Goal: Contribute content: Add original content to the website for others to see

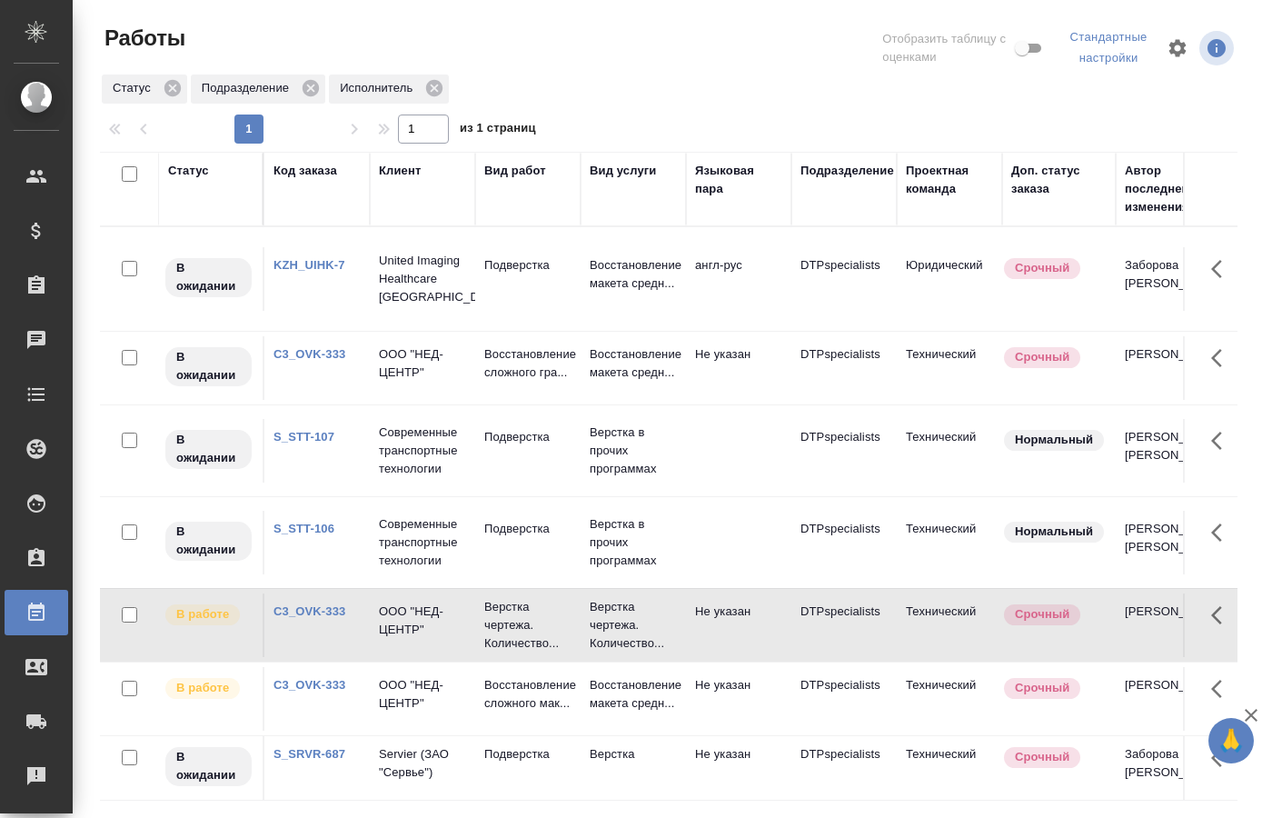
scroll to position [166, 0]
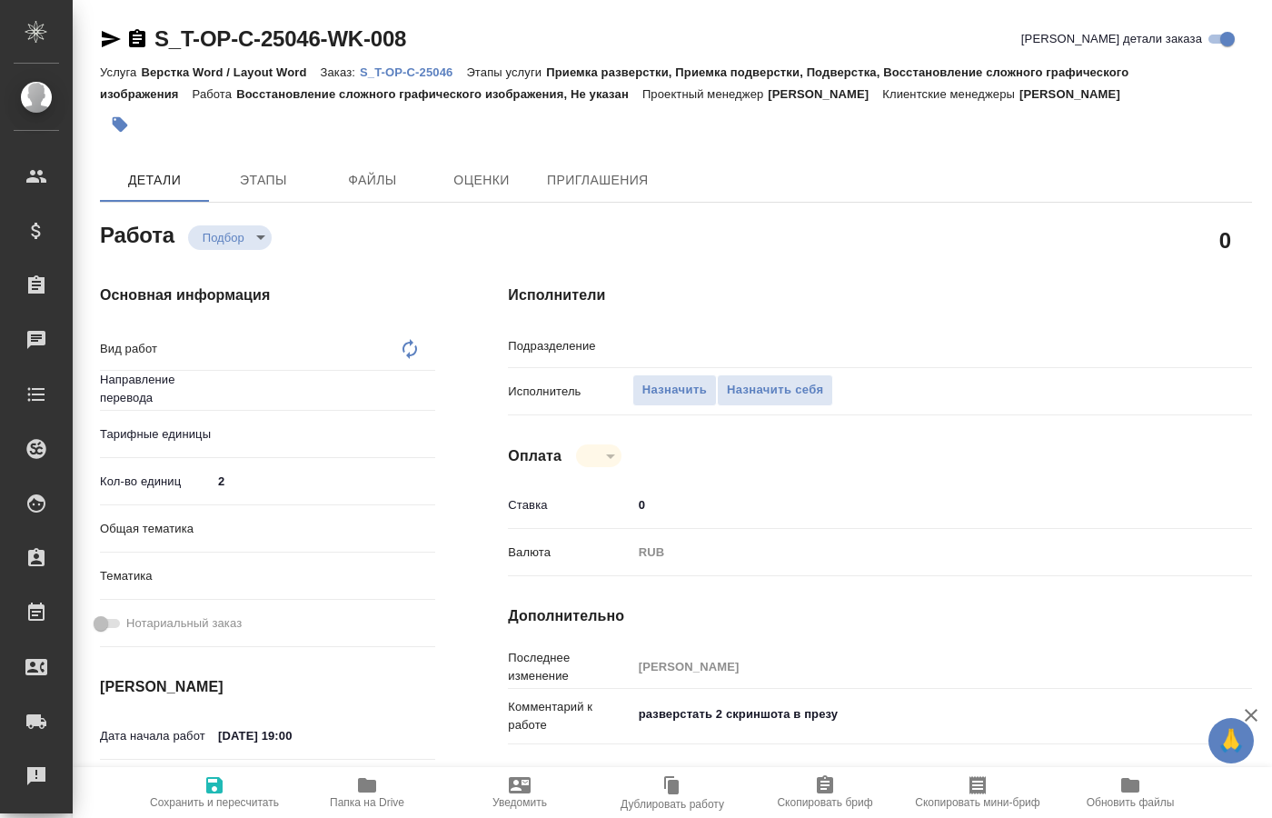
type textarea "x"
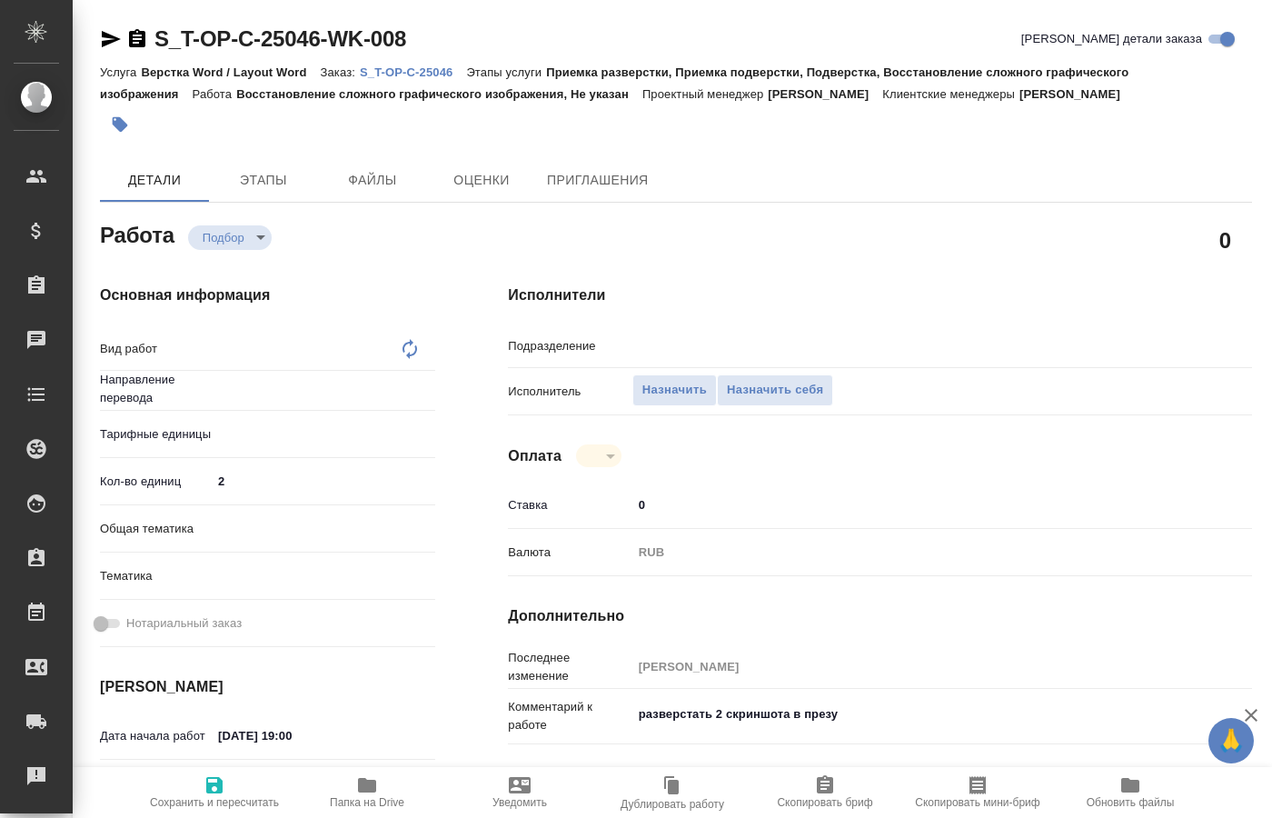
type textarea "x"
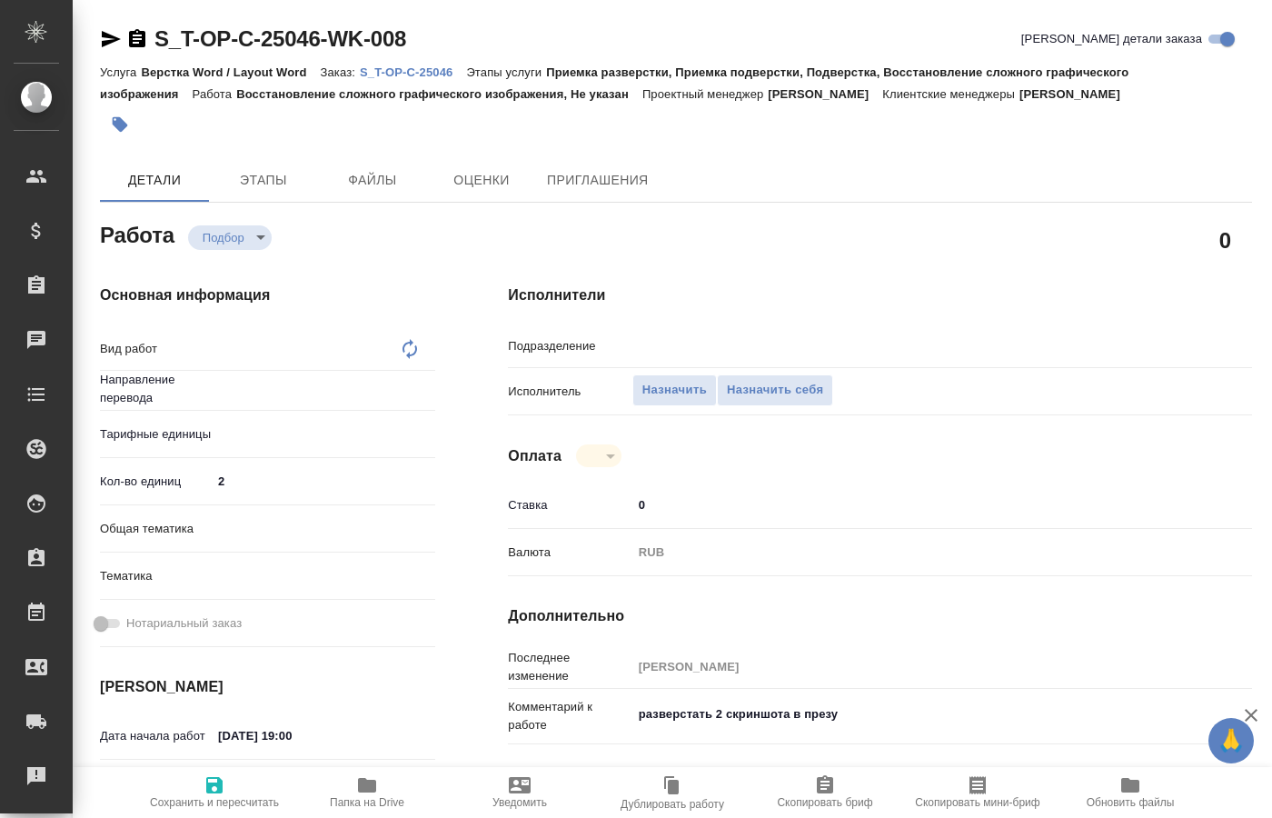
type textarea "x"
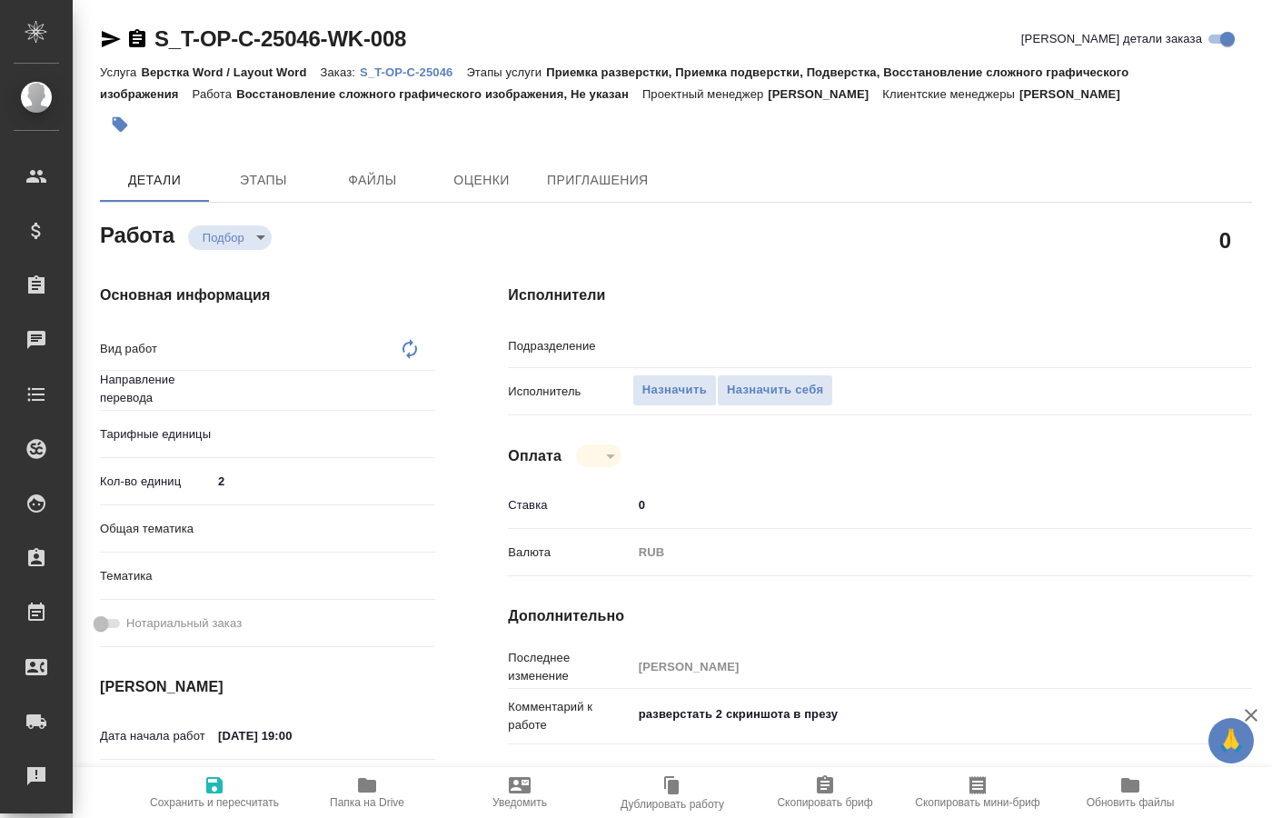
type textarea "x"
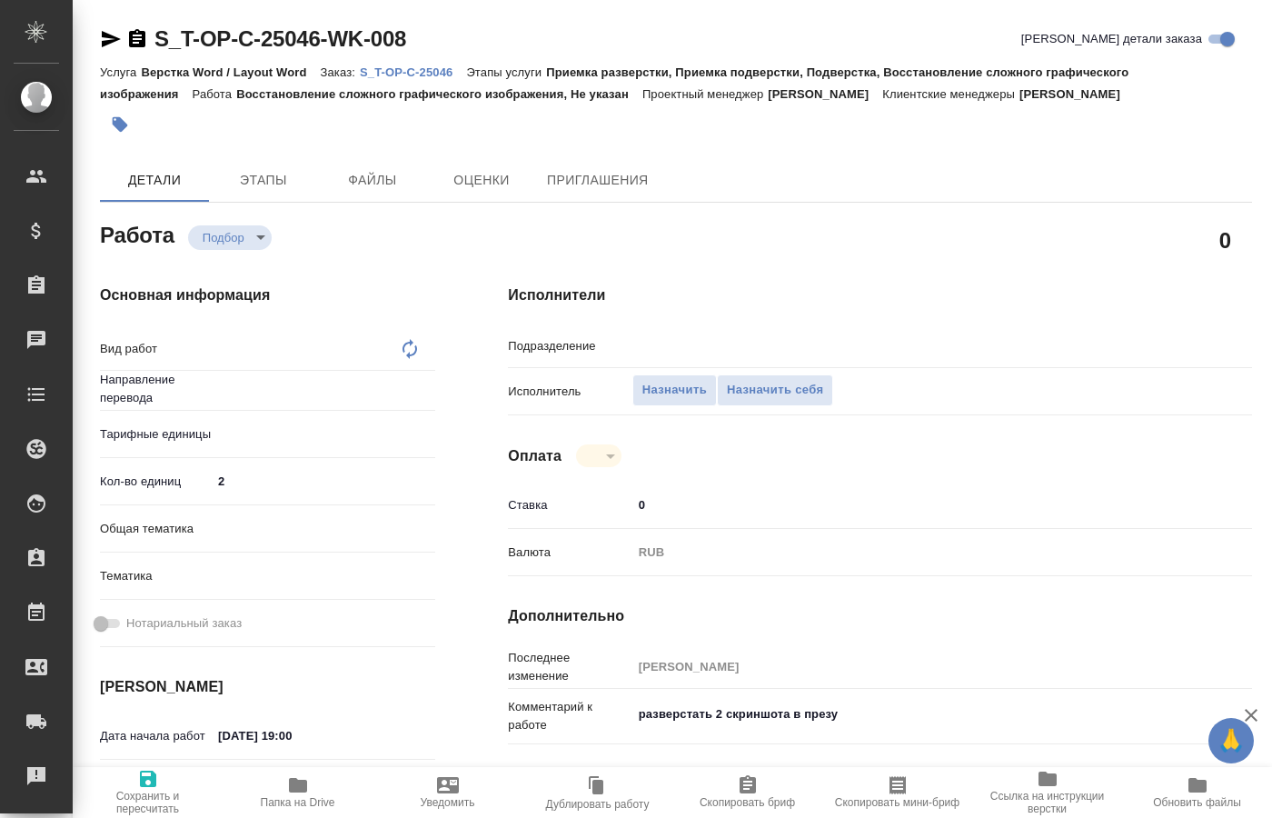
type textarea "x"
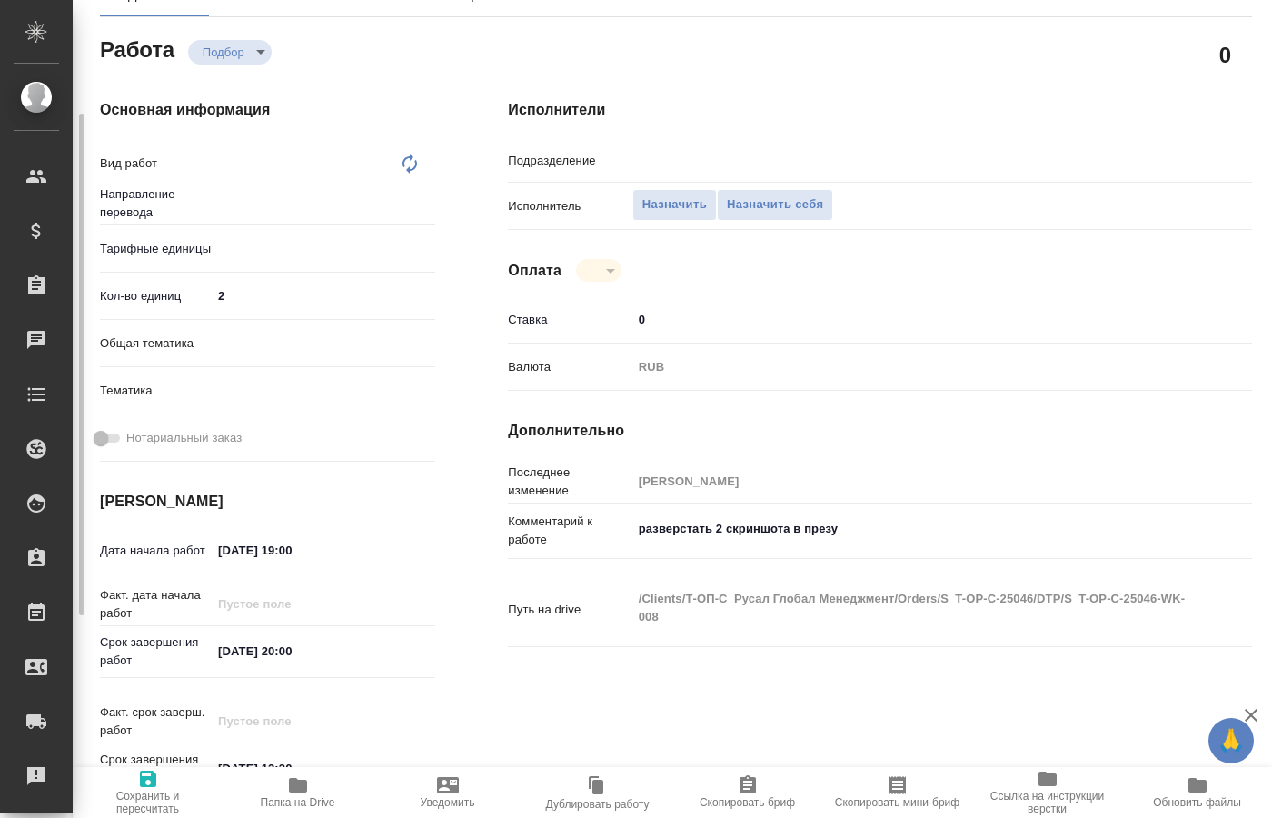
type textarea "x"
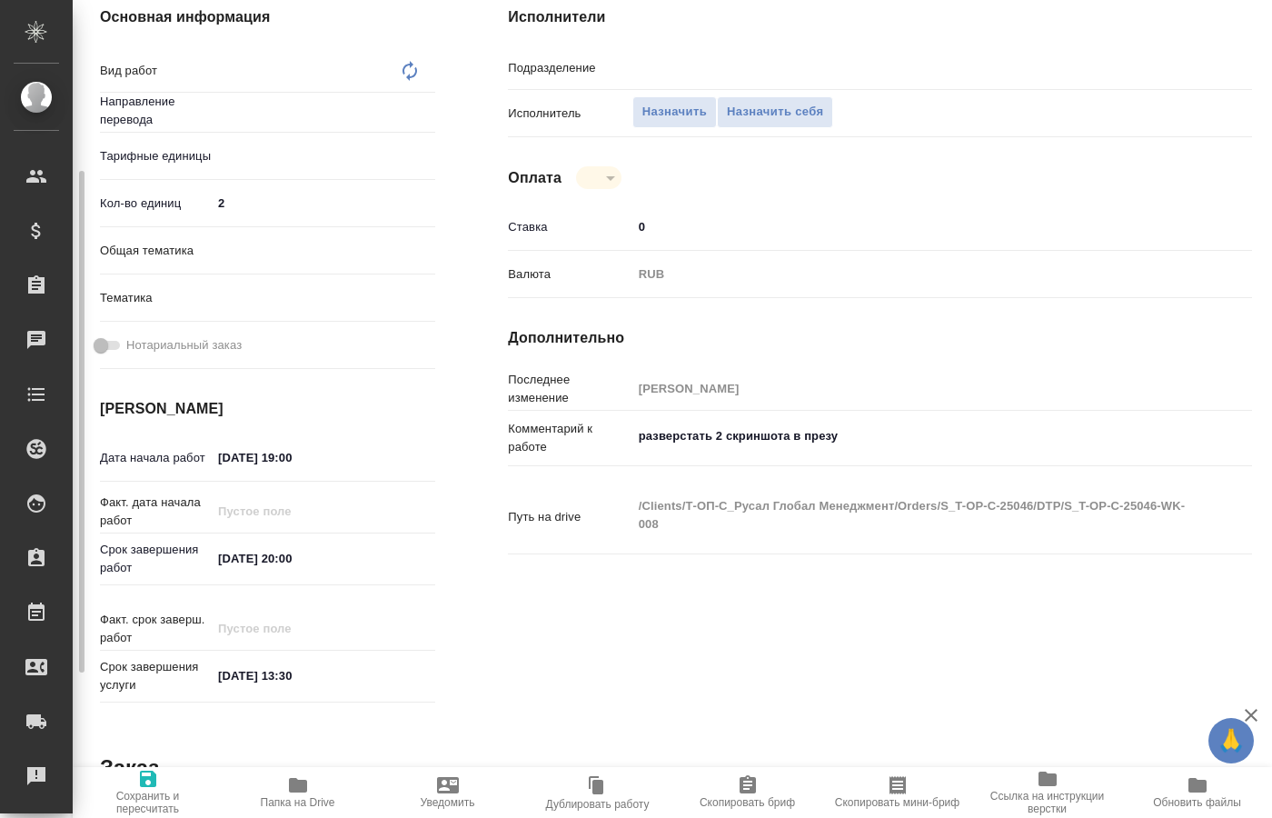
type textarea "x"
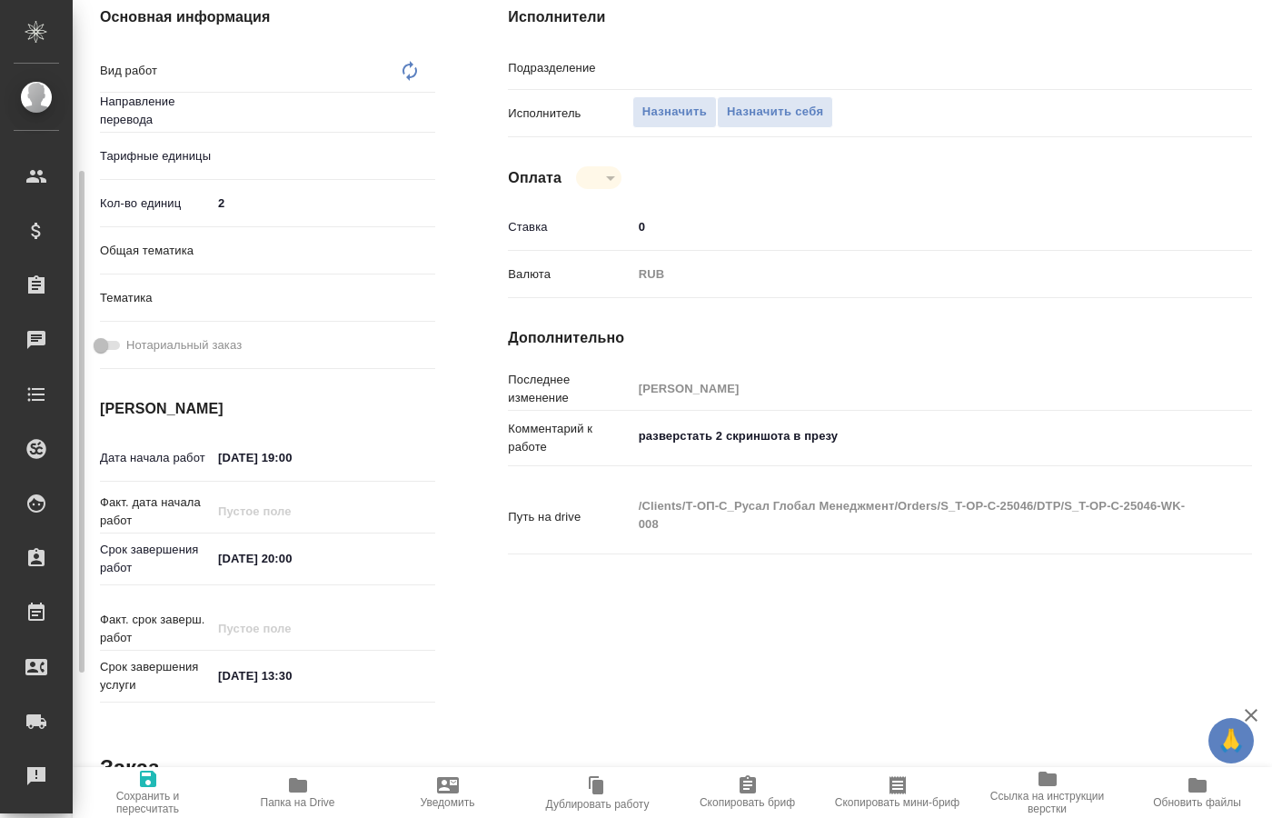
type textarea "x"
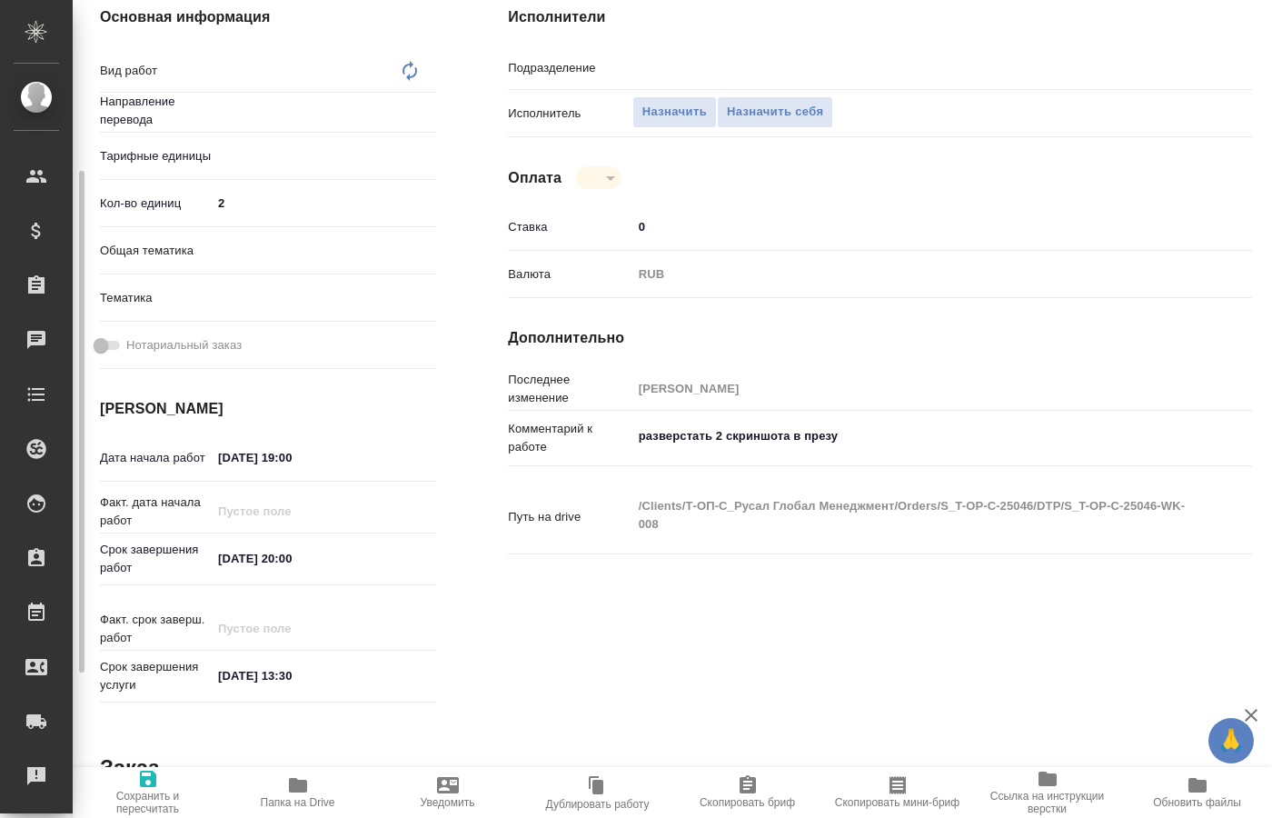
type textarea "x"
click at [310, 794] on span "Папка на Drive" at bounding box center [297, 791] width 128 height 35
type textarea "x"
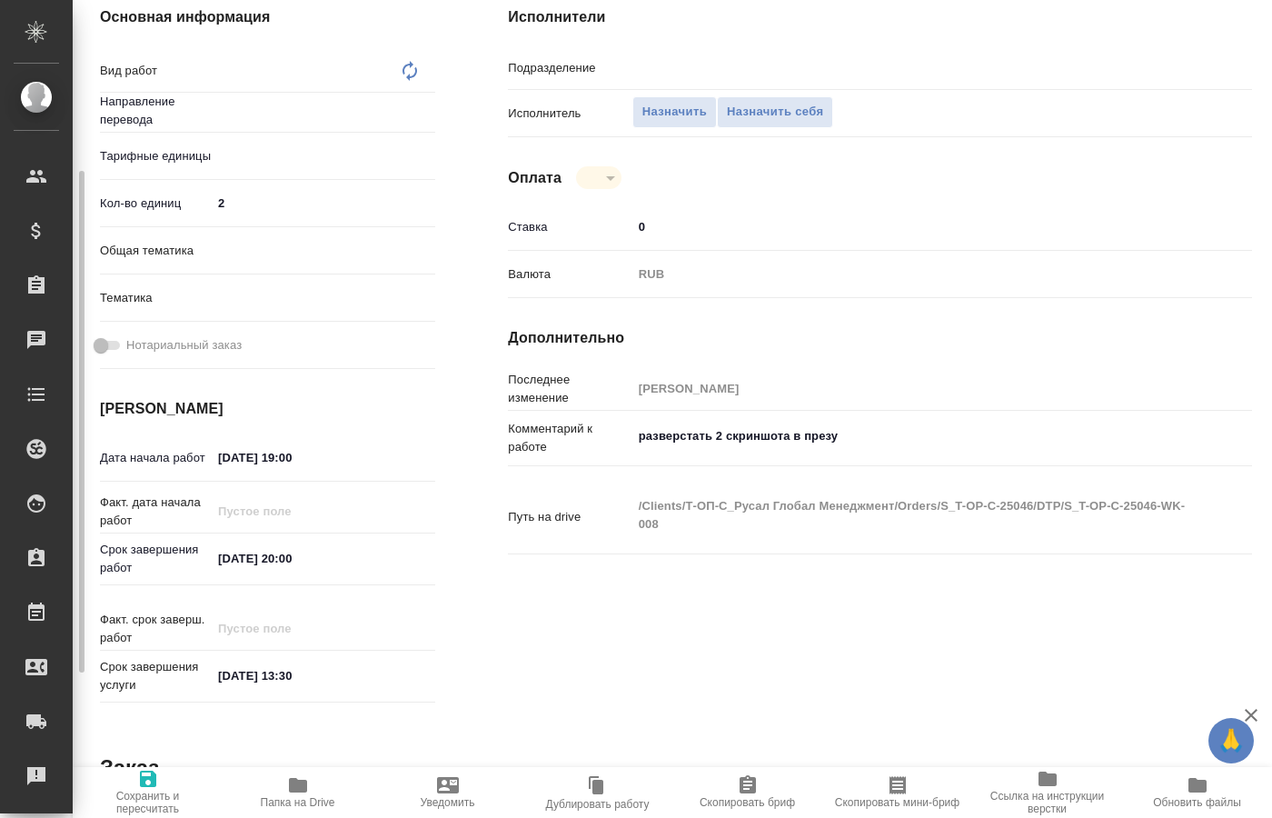
type textarea "x"
type textarea "Восстановление сложного графического изображения"
type textarea "x"
type input "Не указан"
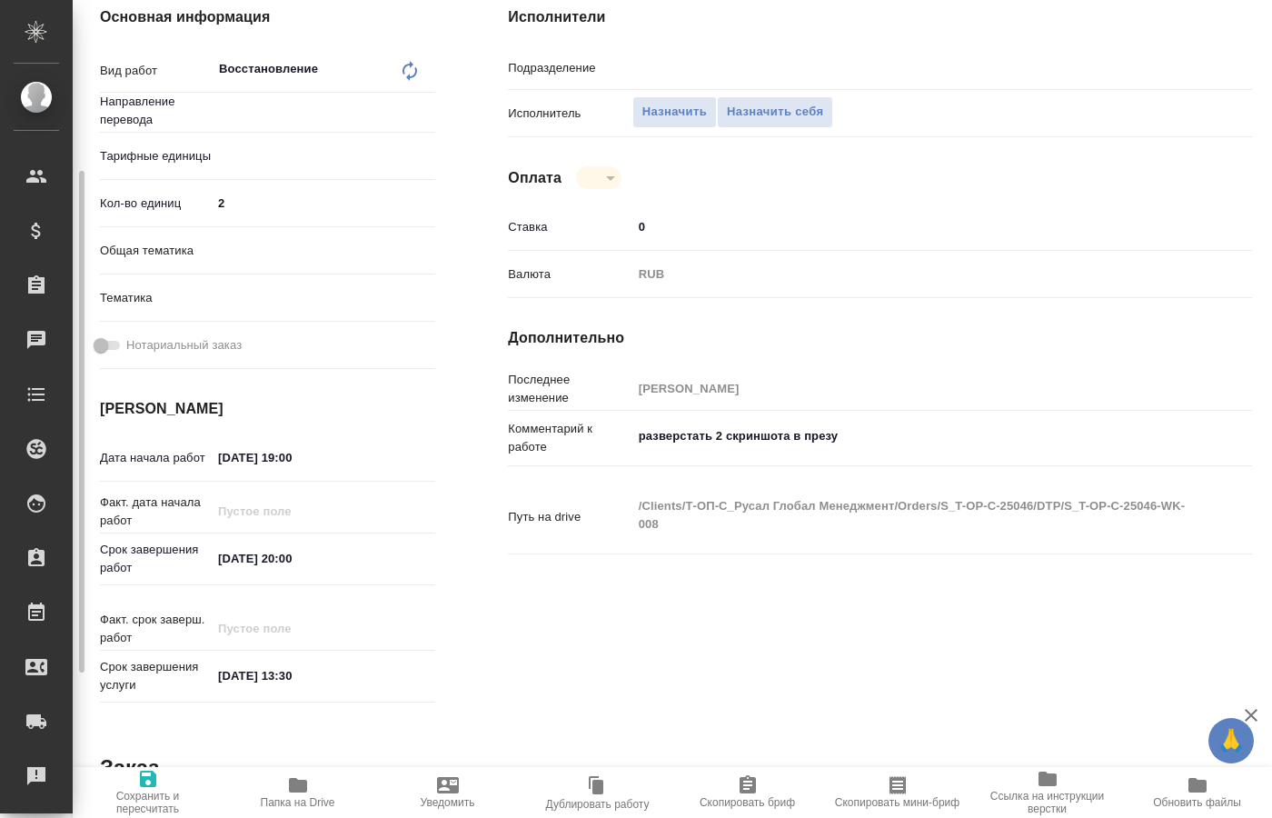
type textarea "x"
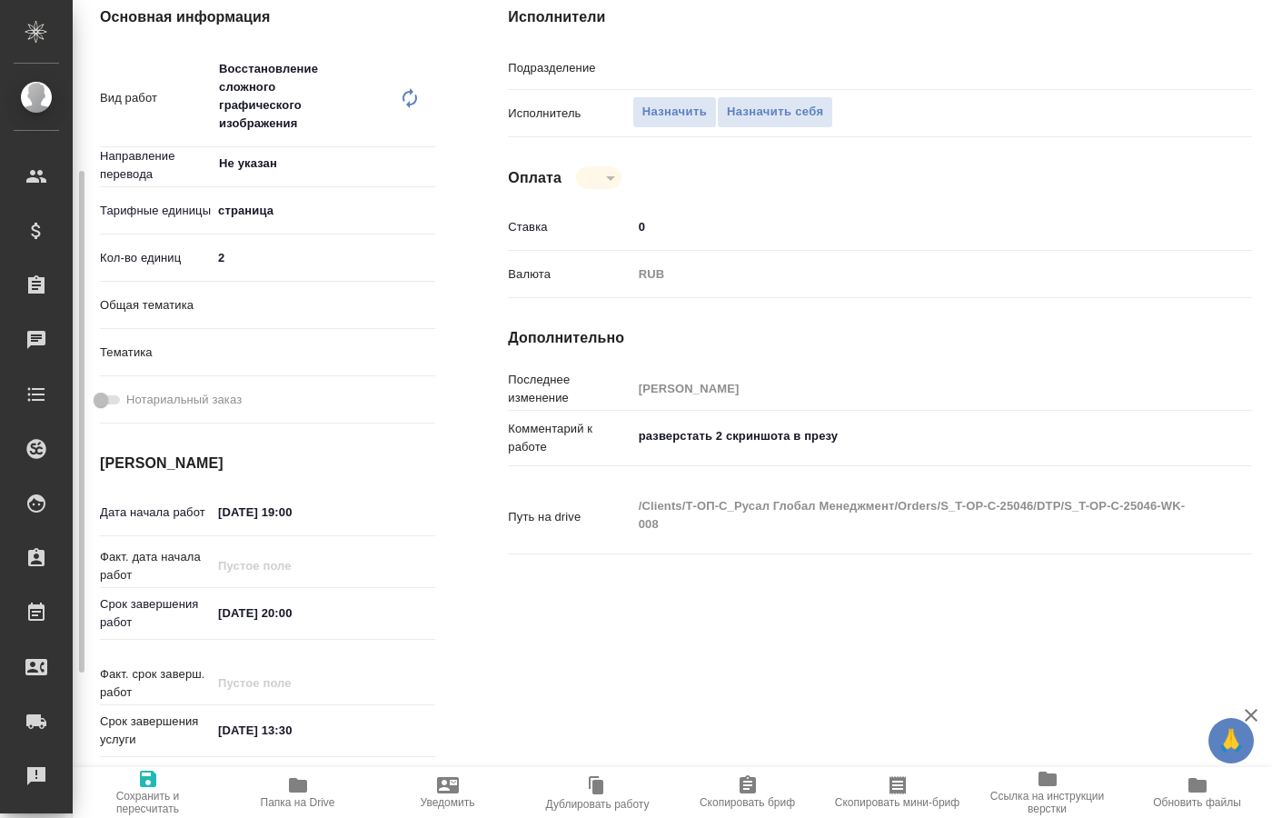
type textarea "x"
type input "DTPspecialists"
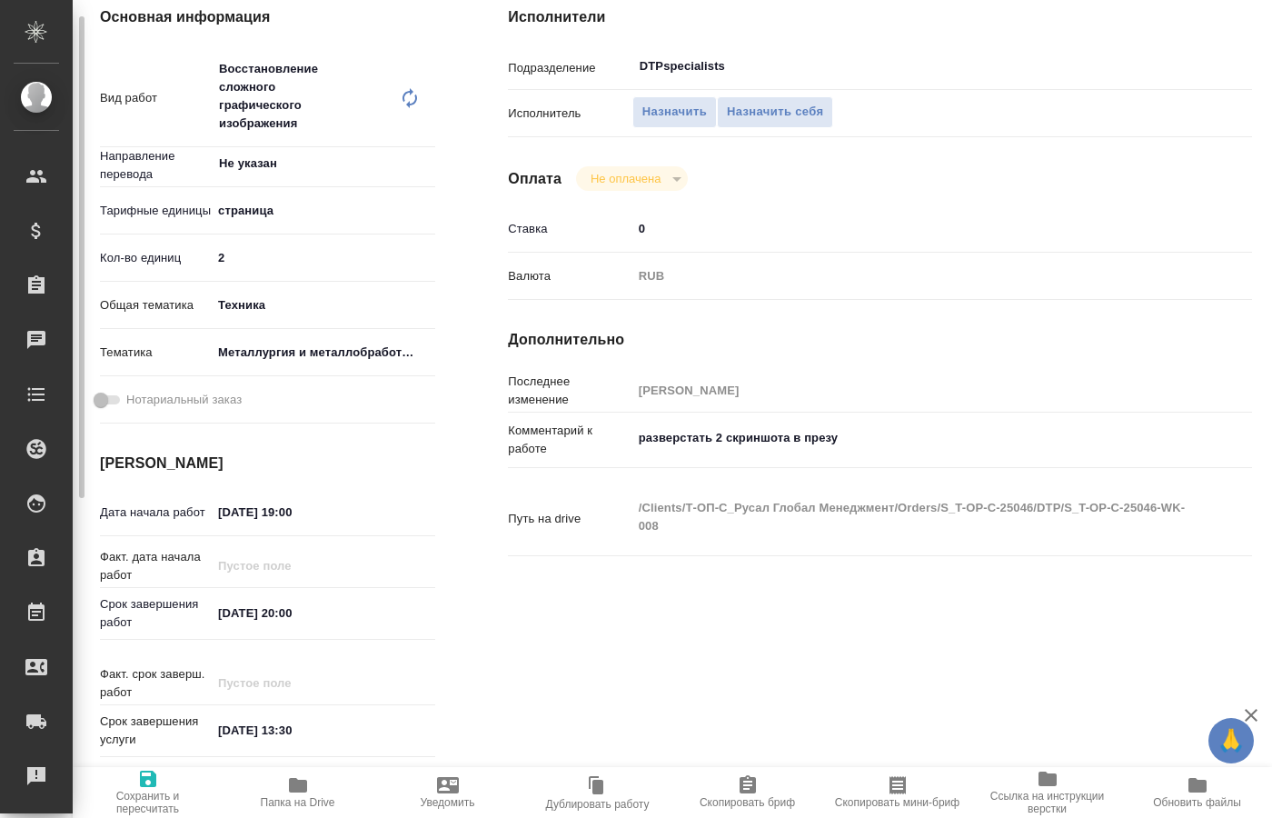
scroll to position [0, 0]
